Goal: Task Accomplishment & Management: Manage account settings

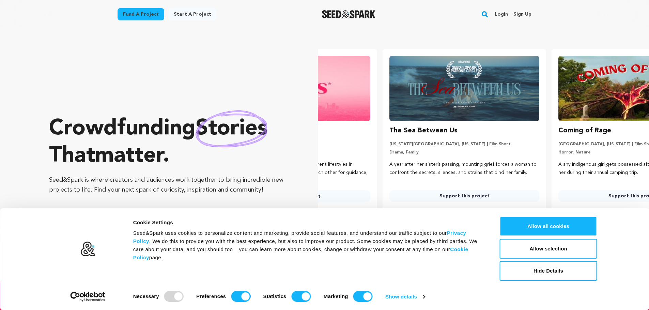
click at [504, 14] on link "Login" at bounding box center [500, 14] width 13 height 11
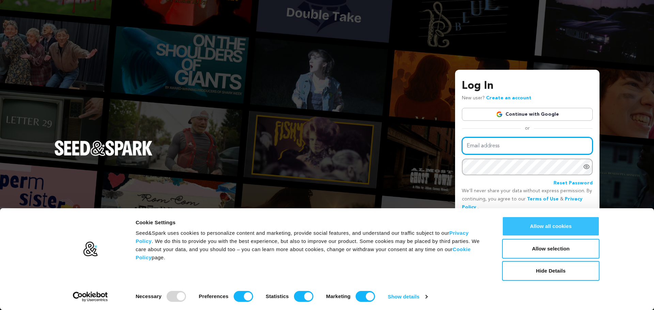
type input "kingprofitfilms@aol.com"
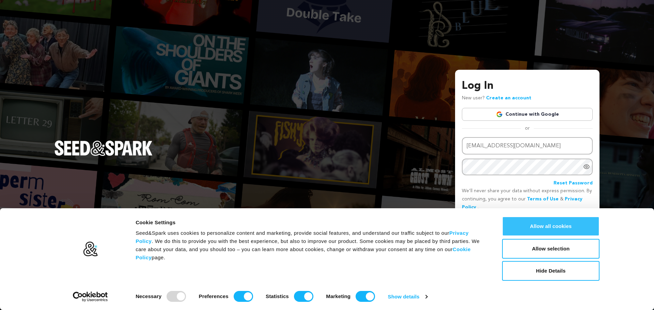
click at [565, 228] on button "Allow all cookies" at bounding box center [550, 227] width 97 height 20
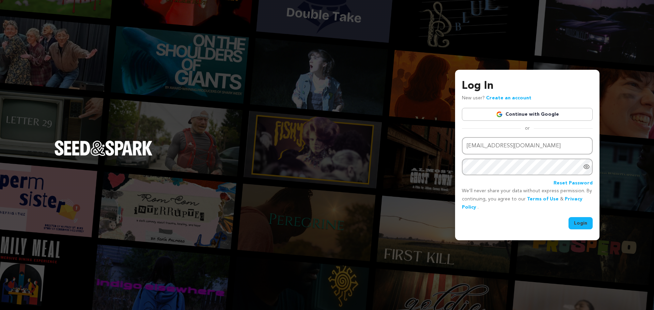
click at [587, 223] on button "Login" at bounding box center [580, 223] width 24 height 12
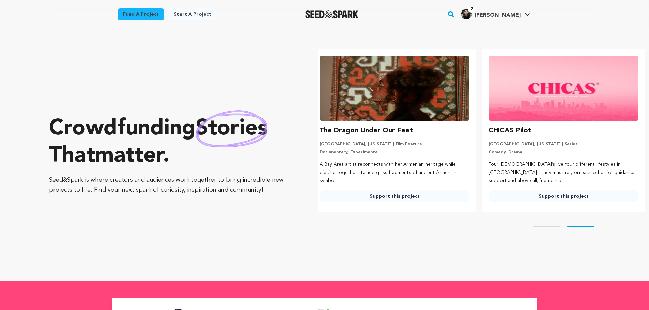
scroll to position [0, 174]
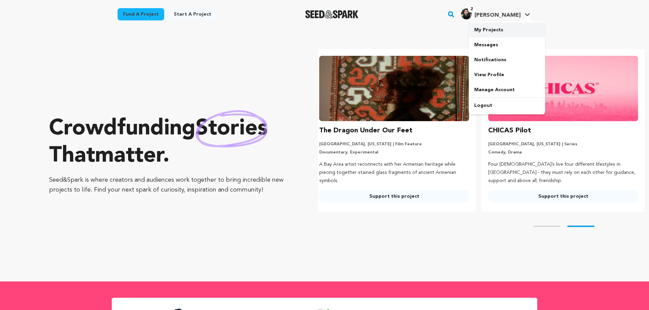
click at [491, 33] on link "My Projects" at bounding box center [506, 29] width 76 height 15
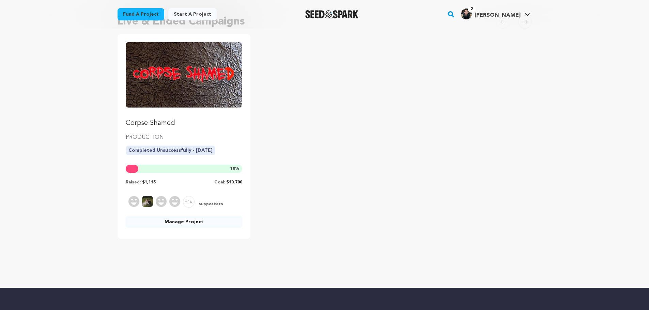
scroll to position [68, 0]
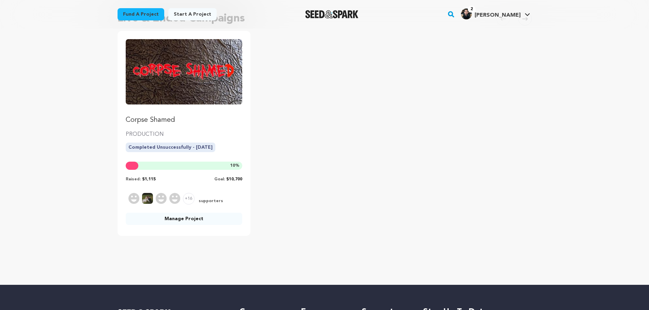
click at [188, 70] on img "Fund Corpse Shamed" at bounding box center [184, 71] width 117 height 65
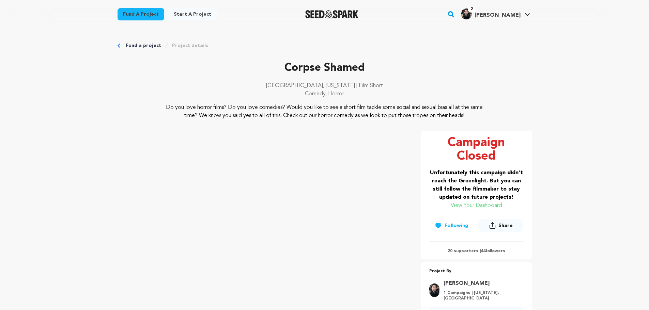
click at [178, 45] on link "Project details" at bounding box center [190, 45] width 36 height 7
click at [491, 32] on link "My Projects" at bounding box center [506, 29] width 76 height 15
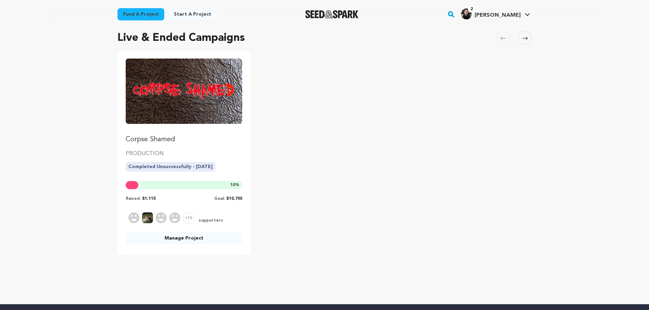
scroll to position [102, 0]
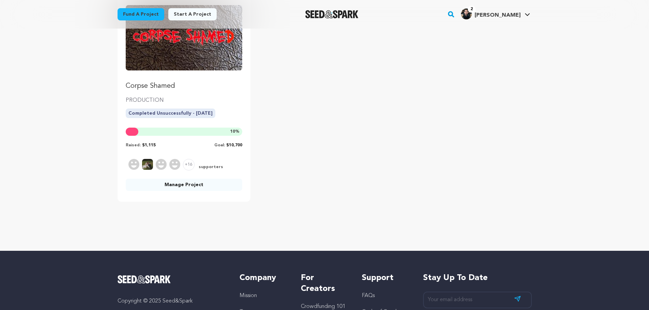
click at [198, 188] on link "Manage Project" at bounding box center [184, 185] width 117 height 12
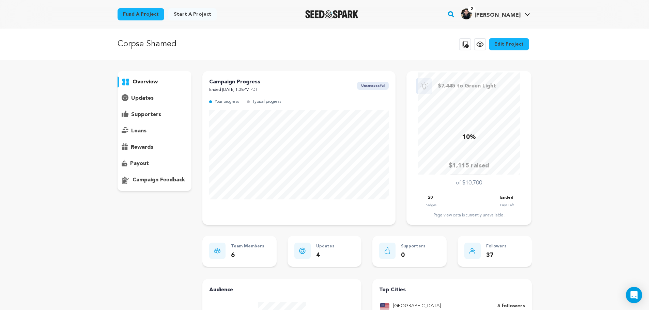
click at [148, 82] on p "overview" at bounding box center [144, 82] width 25 height 8
click at [513, 41] on link "Edit Project" at bounding box center [509, 44] width 40 height 12
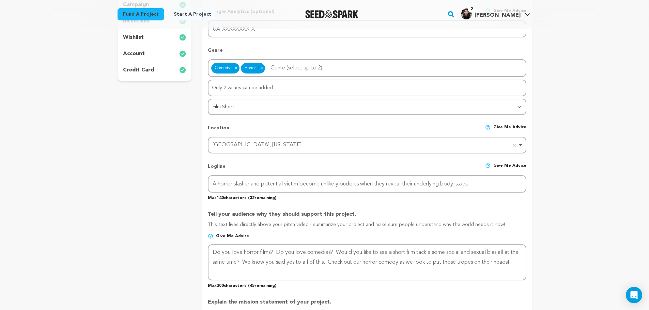
scroll to position [204, 0]
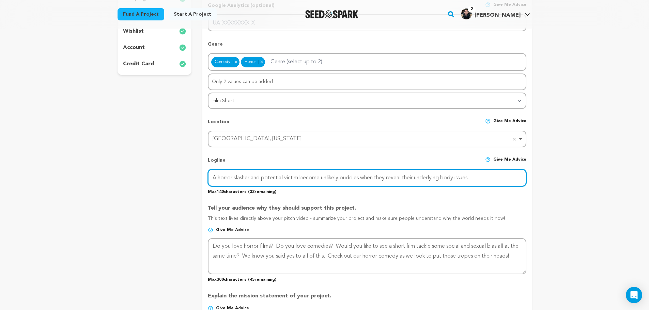
click at [485, 178] on input "A horror slasher and potential victim become unlikely buddies when they reveal …" at bounding box center [367, 177] width 318 height 17
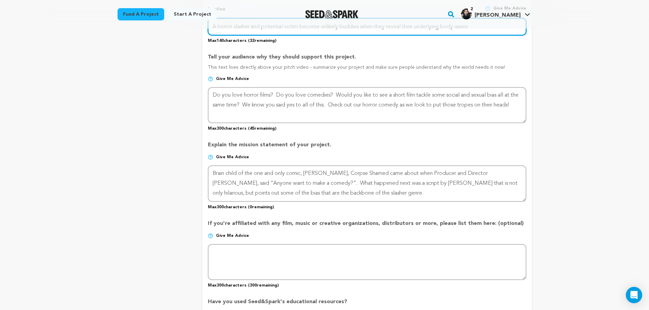
scroll to position [306, 0]
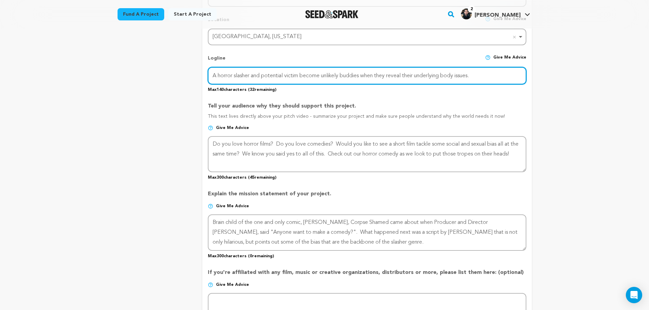
drag, startPoint x: 210, startPoint y: 77, endPoint x: 489, endPoint y: 80, distance: 278.9
click at [489, 80] on input "A horror slasher and potential victim become unlikely buddies when they reveal …" at bounding box center [367, 75] width 318 height 17
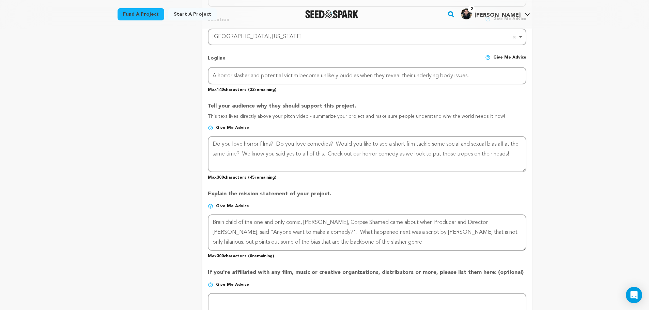
click at [448, 111] on p "Tell your audience why they should support this project." at bounding box center [367, 107] width 318 height 11
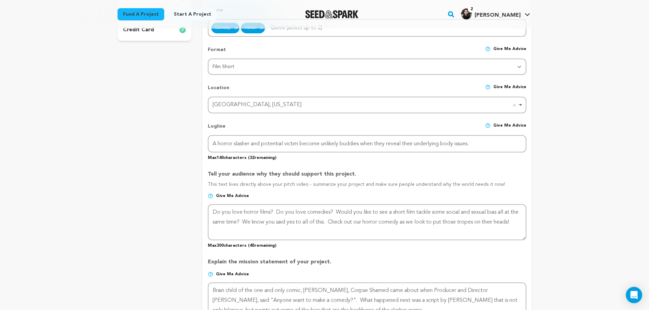
scroll to position [34, 0]
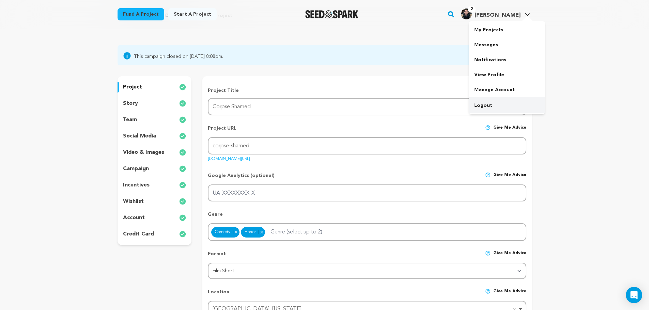
click at [487, 106] on link "Logout" at bounding box center [506, 105] width 76 height 15
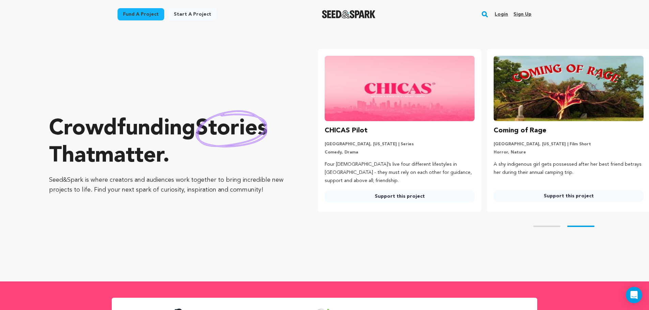
scroll to position [0, 104]
